Goal: Information Seeking & Learning: Learn about a topic

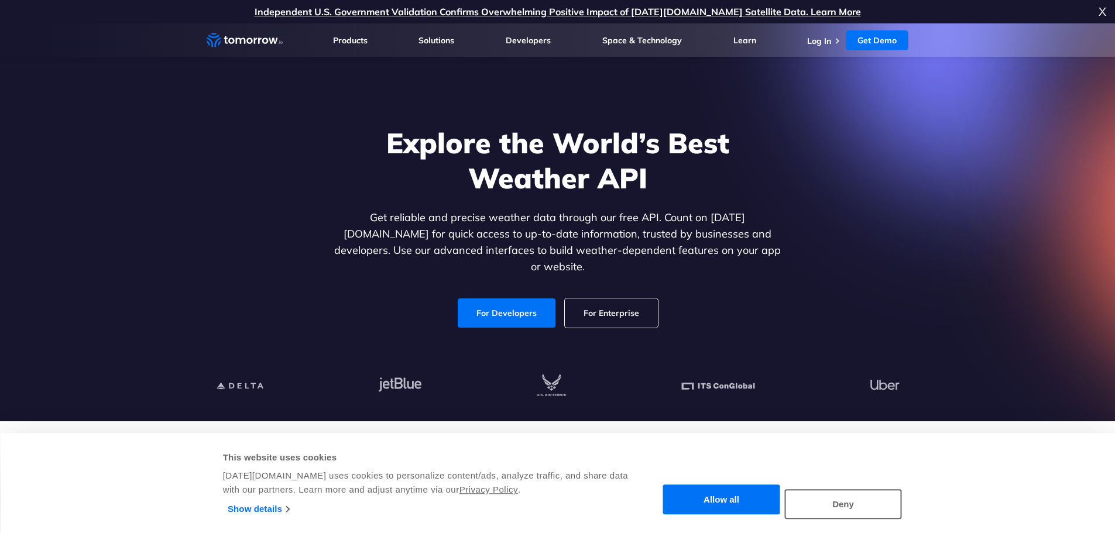
click at [761, 252] on p "Get reliable and precise weather data through our free API. Count on Tomorrow.i…" at bounding box center [558, 243] width 452 height 66
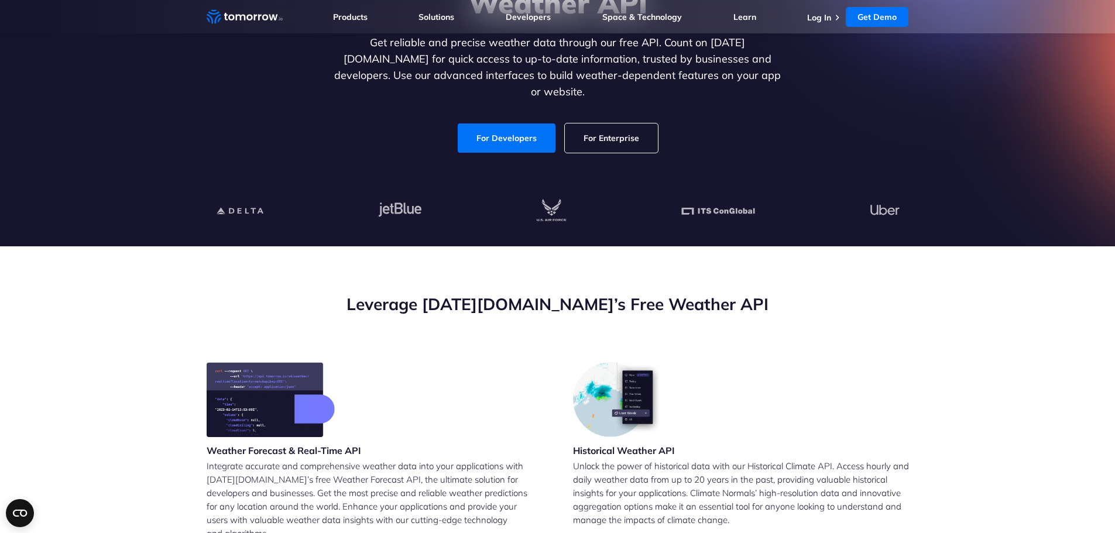
scroll to position [176, 0]
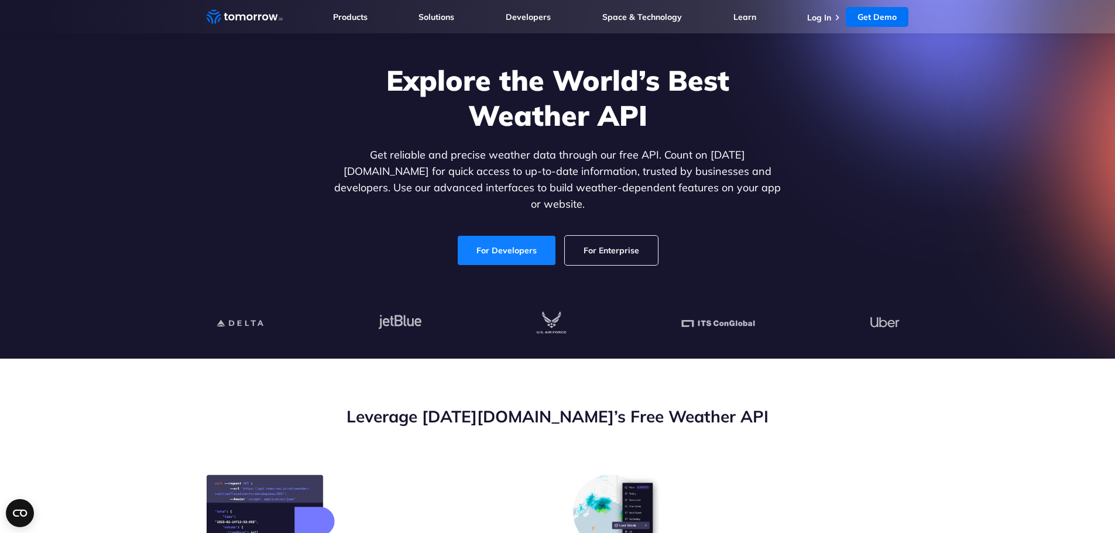
click at [511, 238] on link "For Developers" at bounding box center [507, 250] width 98 height 29
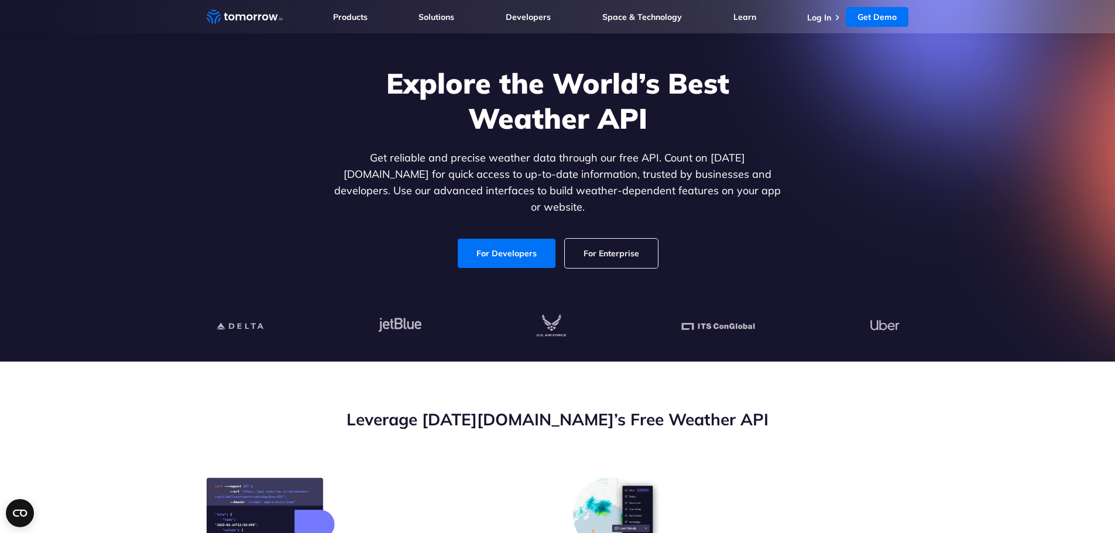
scroll to position [59, 0]
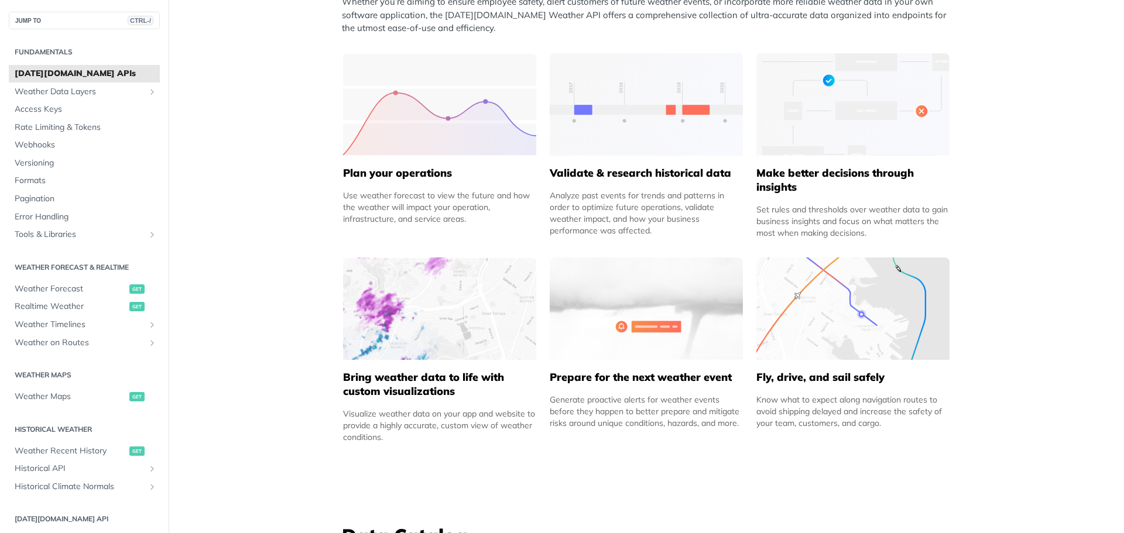
scroll to position [526, 0]
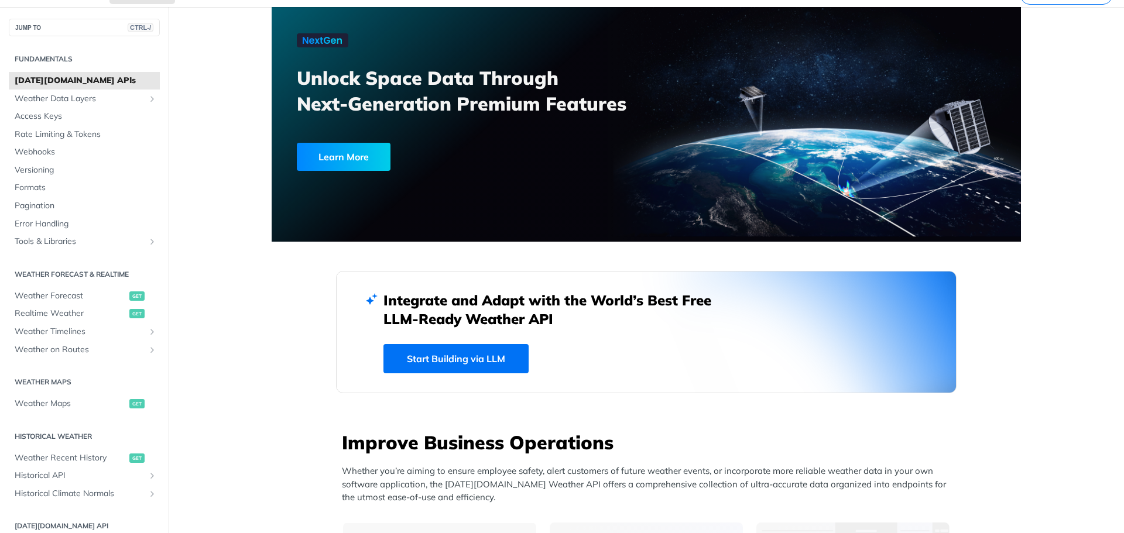
scroll to position [55, 0]
